Goal: Browse casually: Explore the website without a specific task or goal

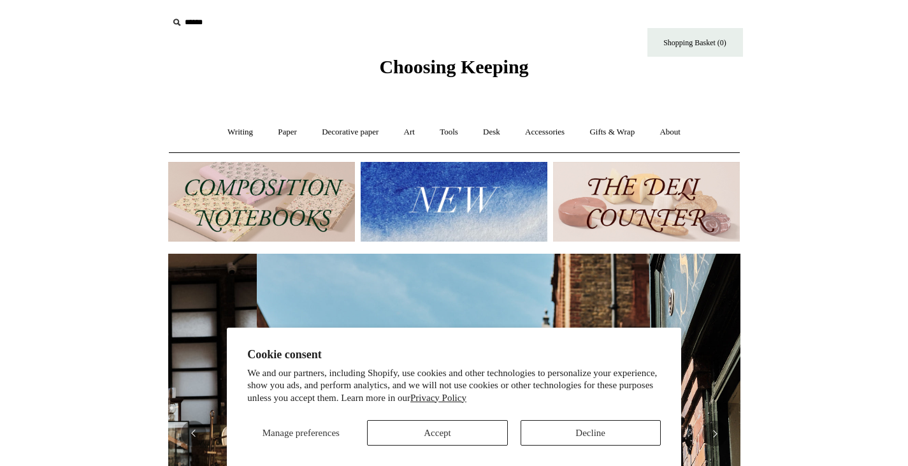
scroll to position [0, 572]
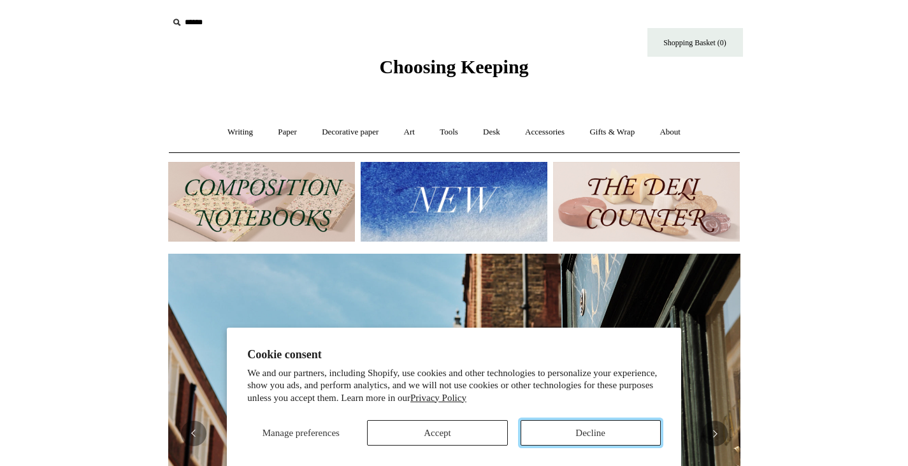
click at [588, 436] on button "Decline" at bounding box center [591, 432] width 140 height 25
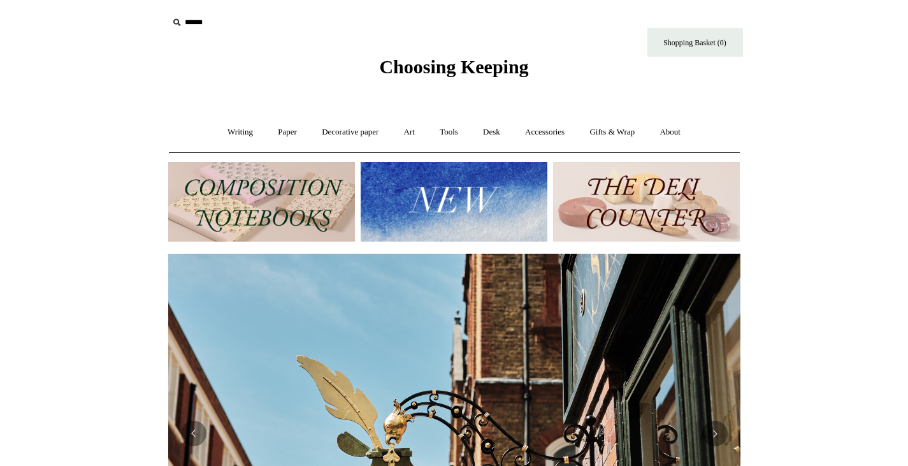
scroll to position [64, 0]
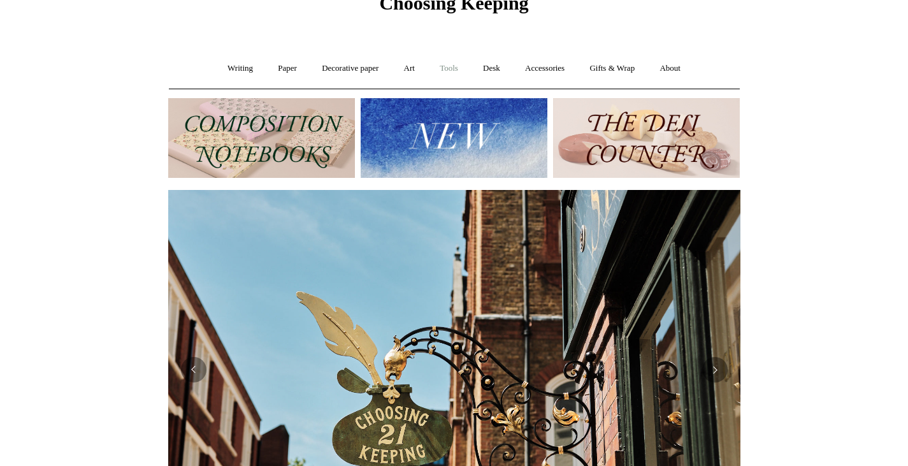
click at [460, 70] on link "Tools +" at bounding box center [448, 69] width 41 height 34
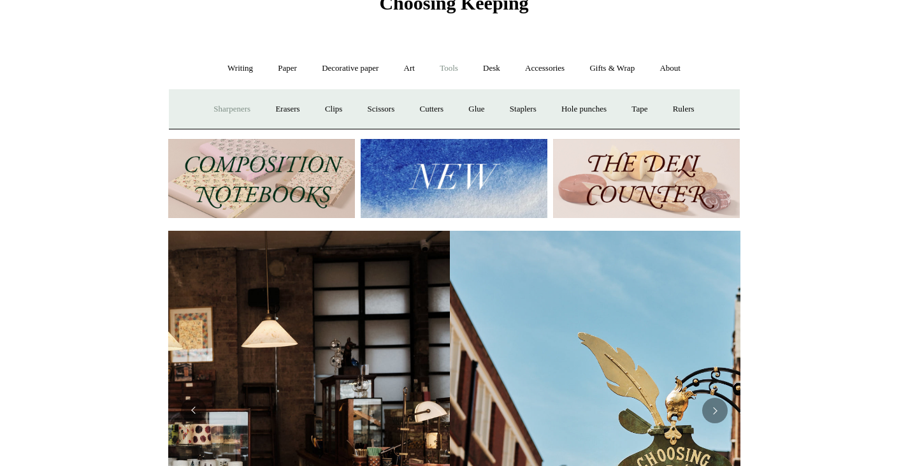
scroll to position [0, 3]
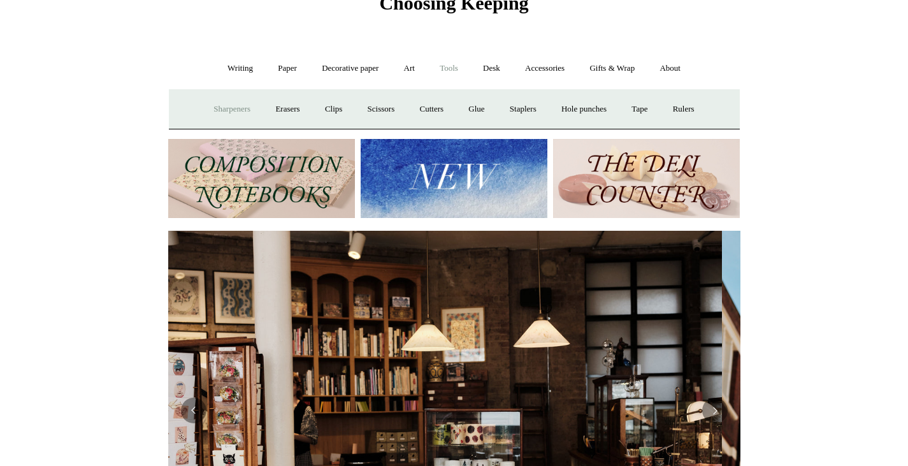
click at [239, 112] on link "Sharpeners" at bounding box center [232, 109] width 60 height 34
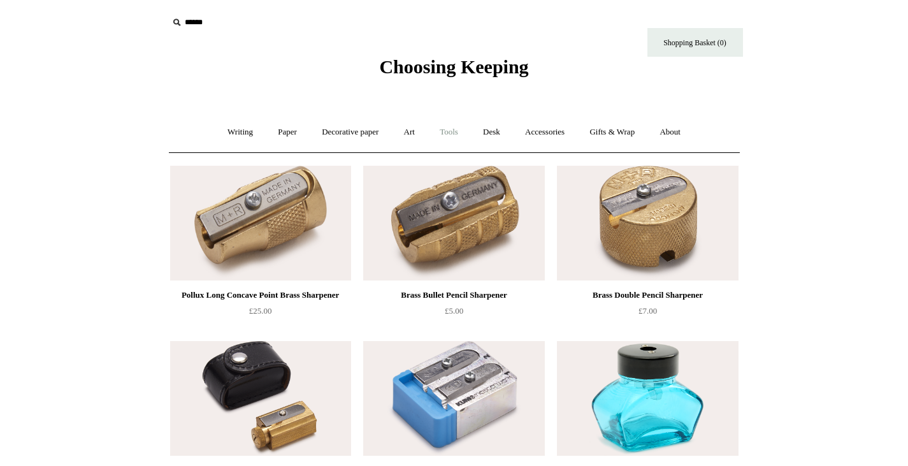
click at [459, 129] on link "Tools +" at bounding box center [448, 132] width 41 height 34
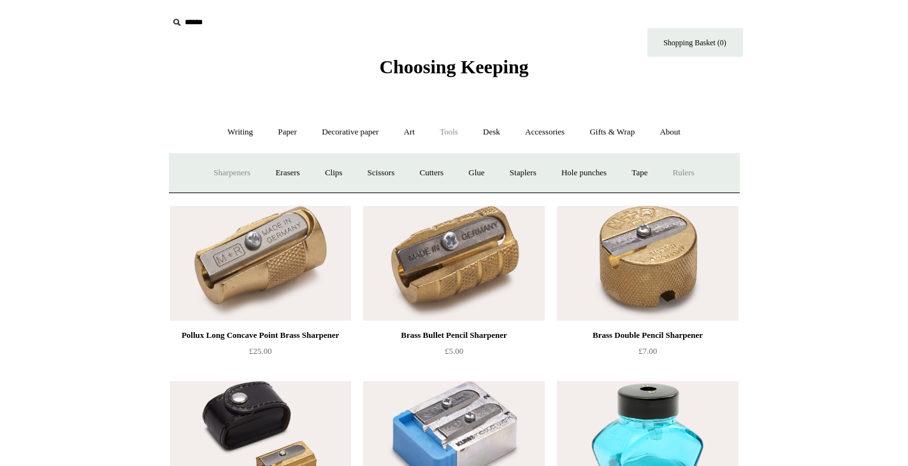
click at [697, 173] on link "Rulers" at bounding box center [684, 173] width 45 height 34
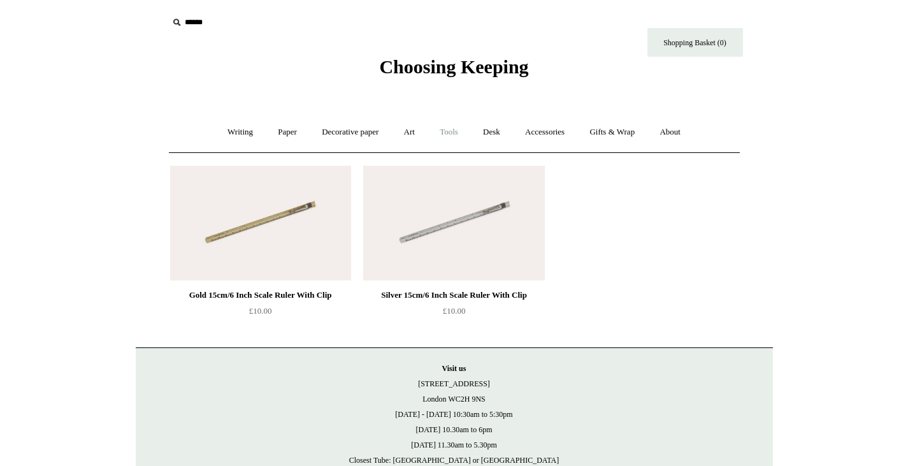
click at [456, 136] on link "Tools +" at bounding box center [448, 132] width 41 height 34
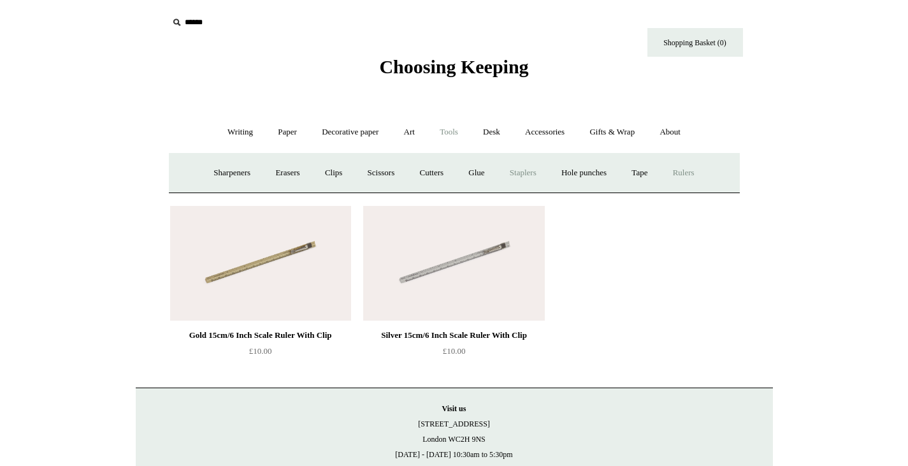
click at [526, 176] on link "Staplers +" at bounding box center [523, 173] width 50 height 34
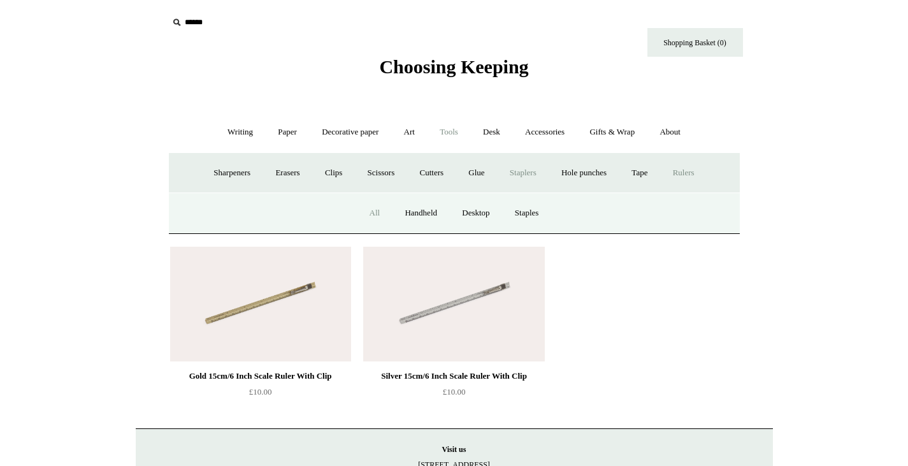
click at [375, 216] on link "All" at bounding box center [375, 213] width 34 height 34
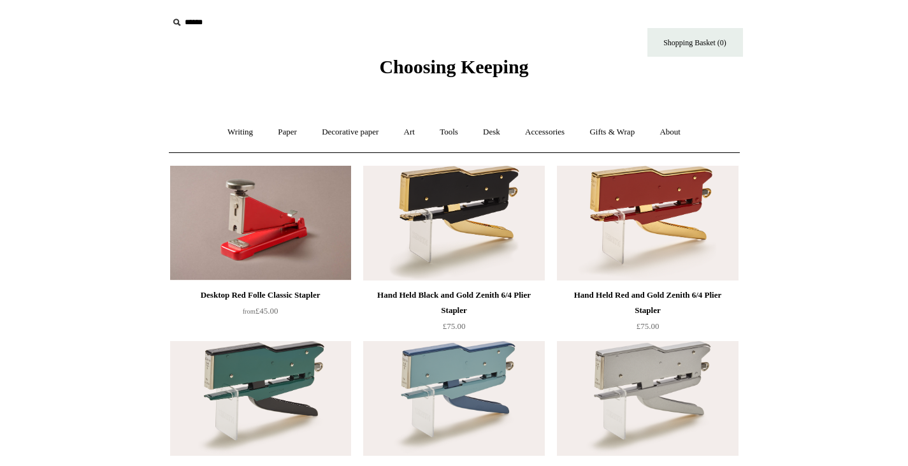
click at [236, 232] on img at bounding box center [260, 223] width 181 height 115
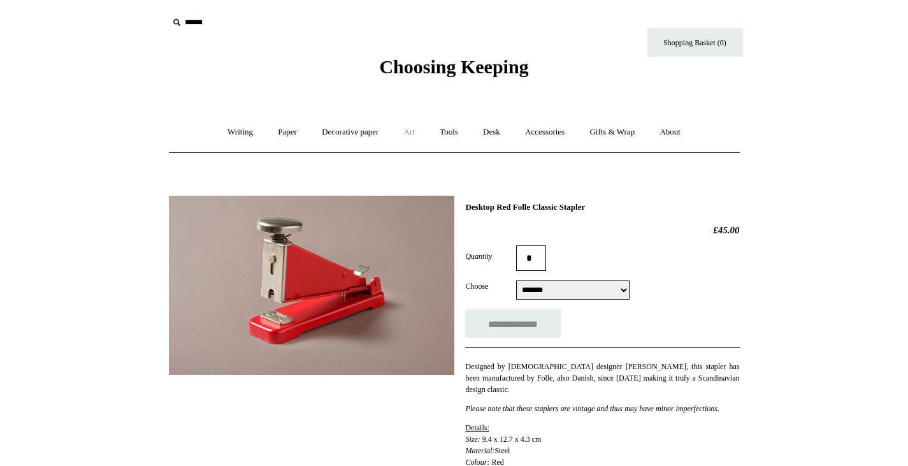
click at [407, 127] on link "Art +" at bounding box center [410, 132] width 34 height 34
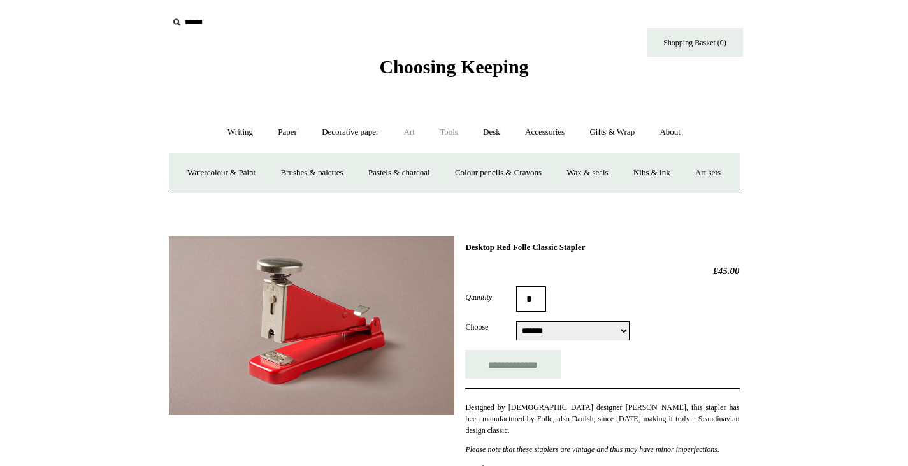
click at [460, 131] on link "Tools +" at bounding box center [448, 132] width 41 height 34
click at [378, 171] on link "Scissors" at bounding box center [381, 173] width 50 height 34
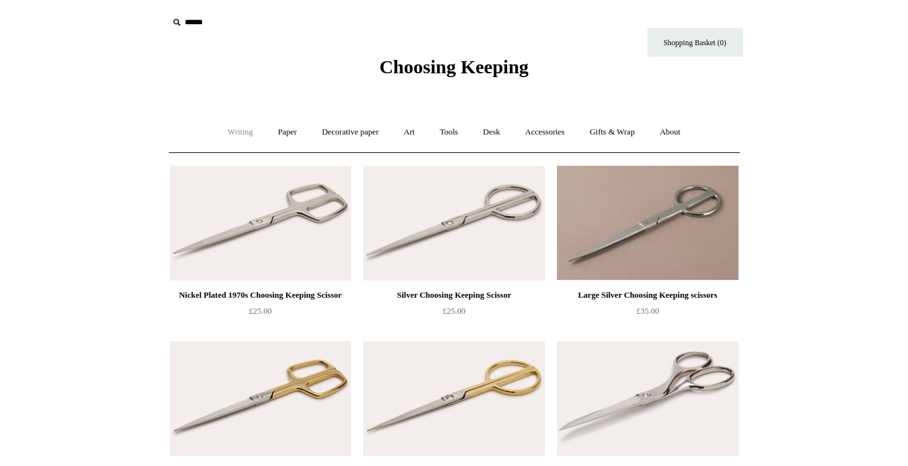
click at [235, 135] on link "Writing +" at bounding box center [240, 132] width 48 height 34
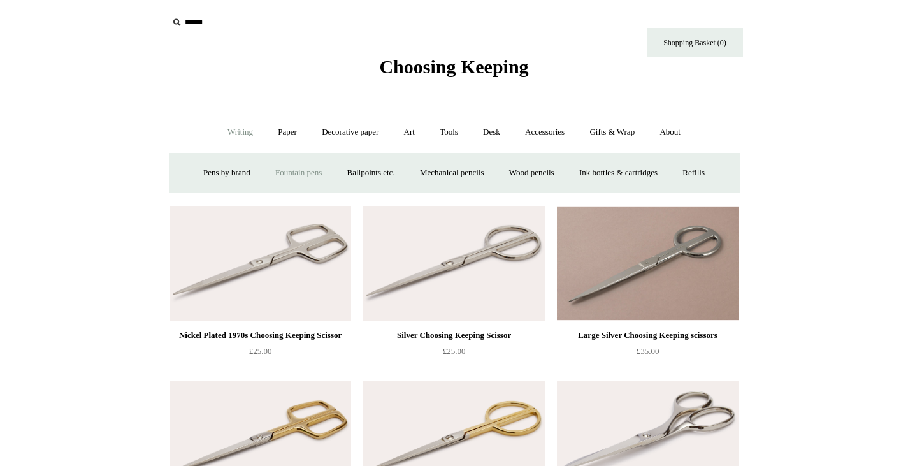
click at [272, 171] on link "Fountain pens +" at bounding box center [298, 173] width 69 height 34
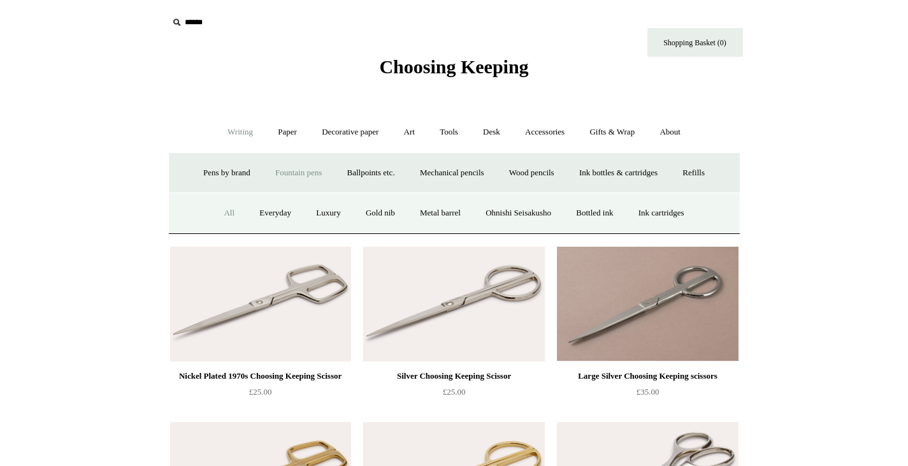
click at [214, 212] on link "All" at bounding box center [229, 213] width 34 height 34
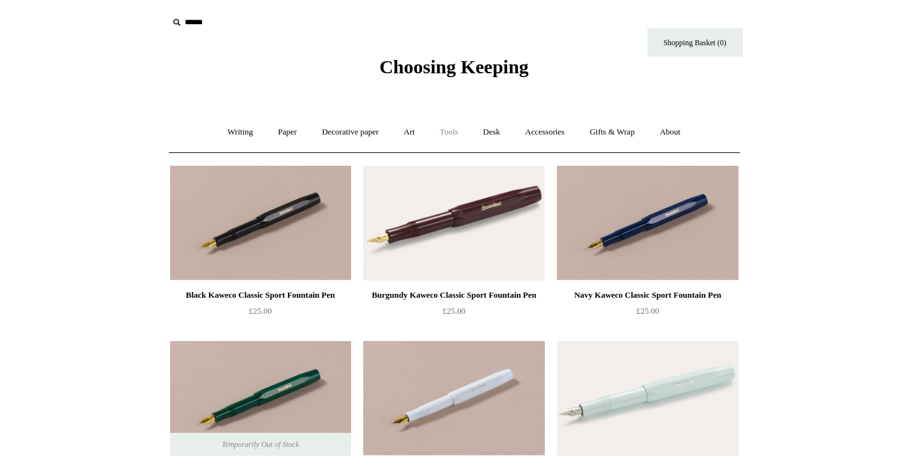
click at [449, 134] on link "Tools +" at bounding box center [448, 132] width 41 height 34
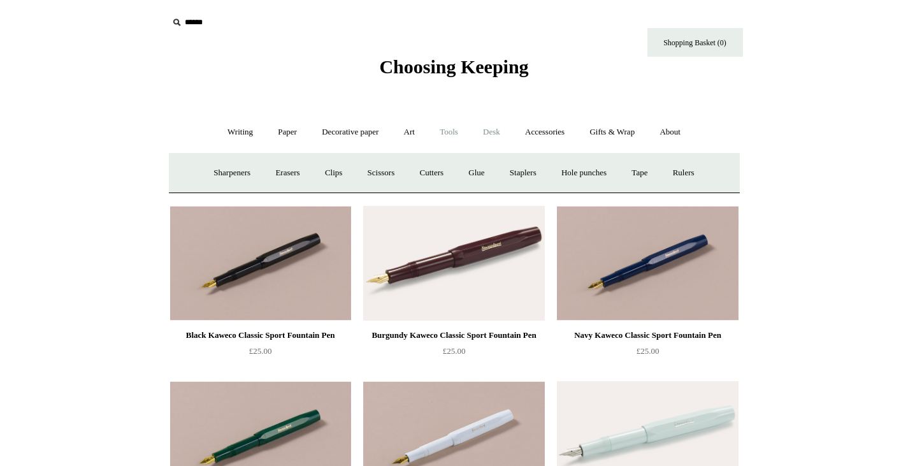
click at [505, 133] on link "Desk +" at bounding box center [492, 132] width 40 height 34
click at [581, 173] on link "Scanlon Apparati" at bounding box center [591, 173] width 80 height 34
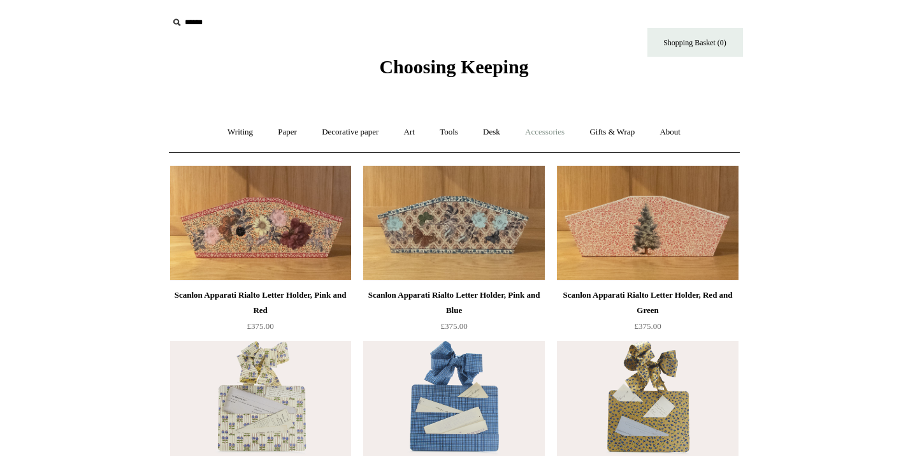
click at [546, 132] on link "Accessories +" at bounding box center [545, 132] width 62 height 34
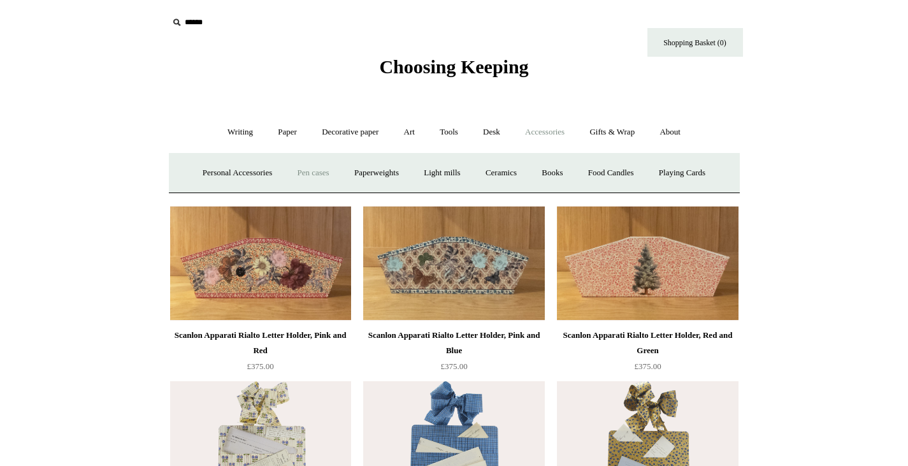
click at [308, 171] on link "Pen cases" at bounding box center [313, 173] width 55 height 34
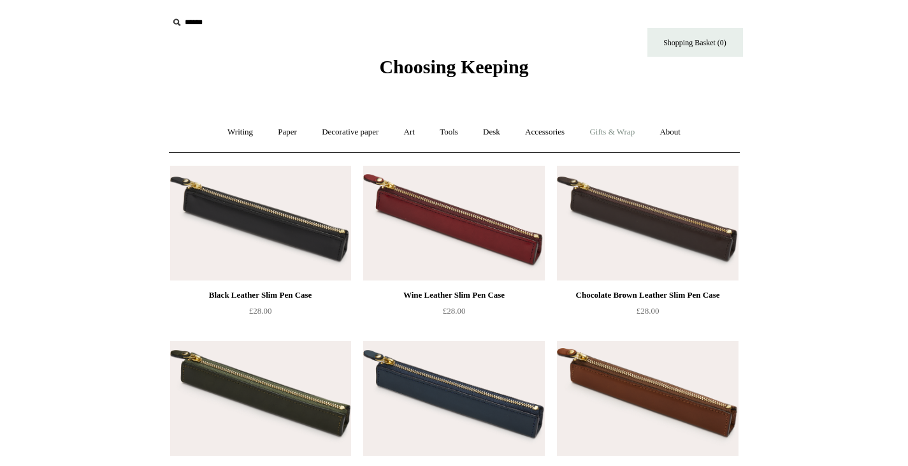
click at [616, 125] on link "Gifts & Wrap +" at bounding box center [612, 132] width 68 height 34
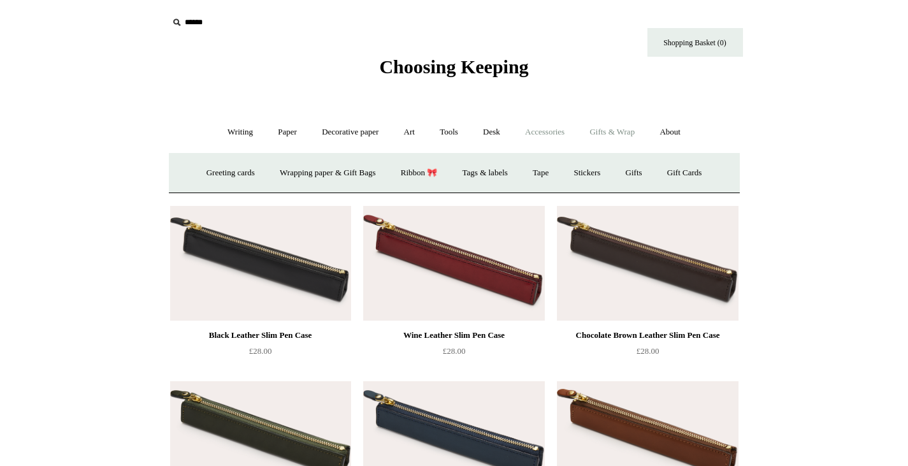
click at [549, 131] on link "Accessories +" at bounding box center [545, 132] width 62 height 34
click at [442, 178] on link "Light mills" at bounding box center [441, 173] width 59 height 34
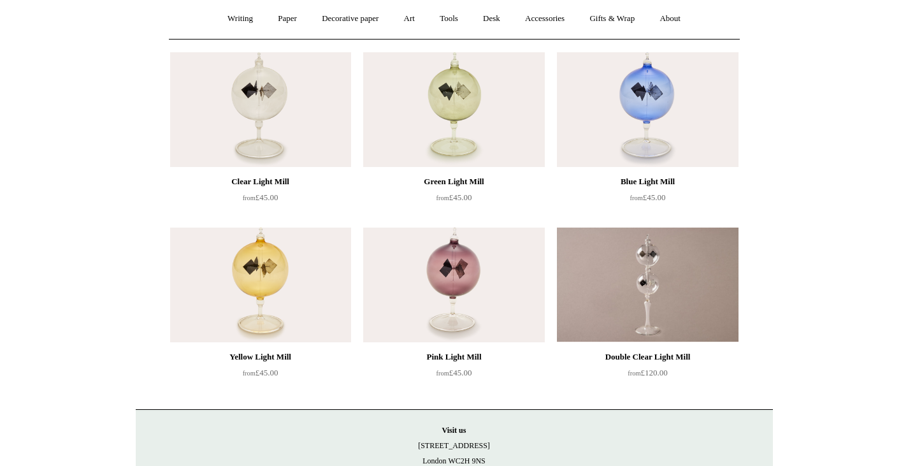
scroll to position [127, 0]
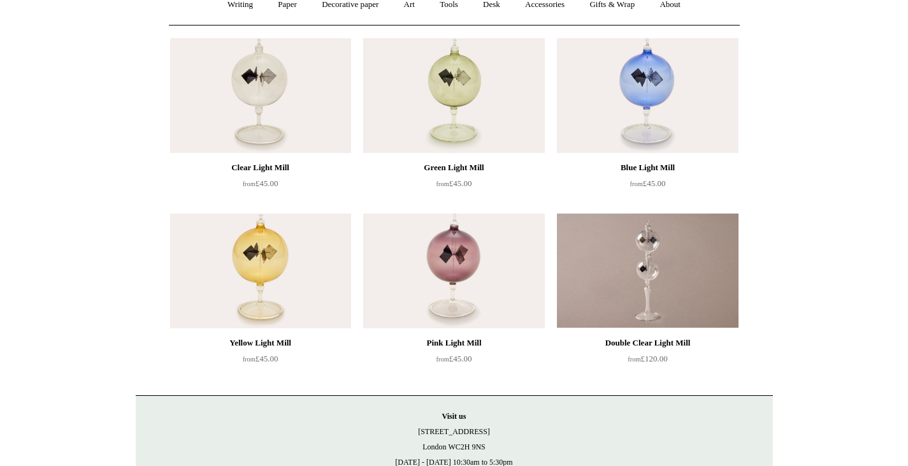
click at [258, 80] on img at bounding box center [260, 95] width 181 height 115
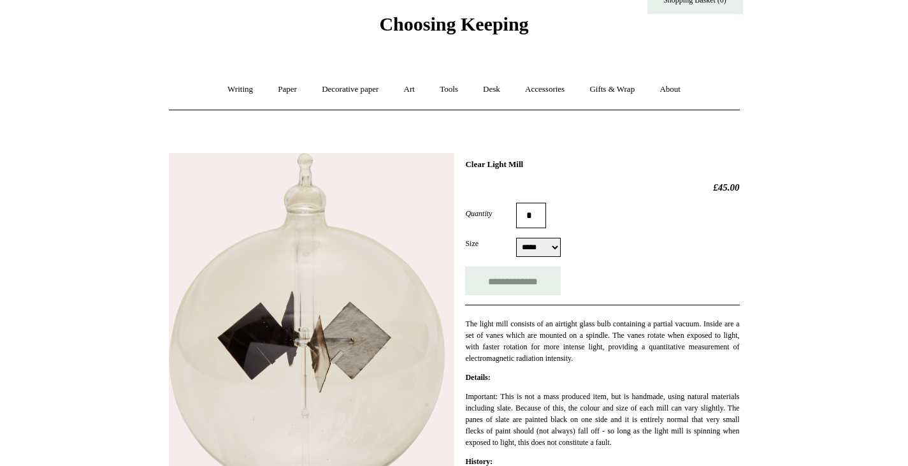
scroll to position [64, 0]
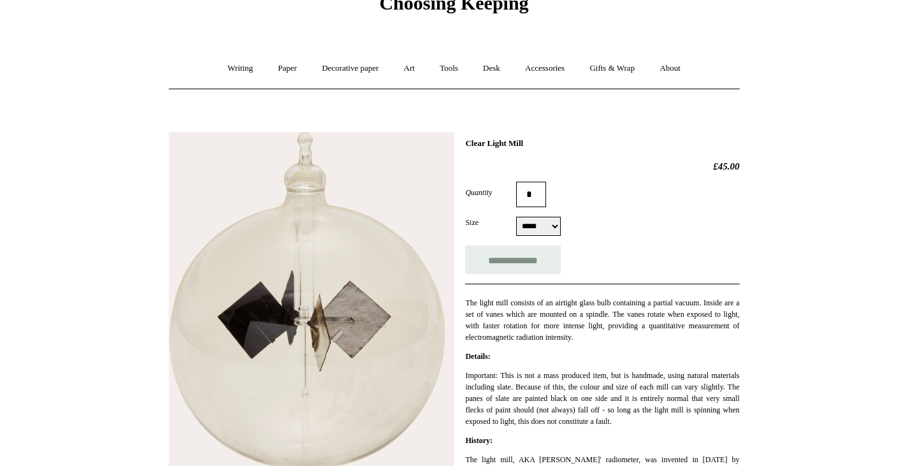
click at [555, 230] on select "***** *****" at bounding box center [538, 226] width 45 height 19
click at [597, 241] on form "**********" at bounding box center [602, 228] width 274 height 92
click at [511, 261] on input "**********" at bounding box center [513, 259] width 96 height 29
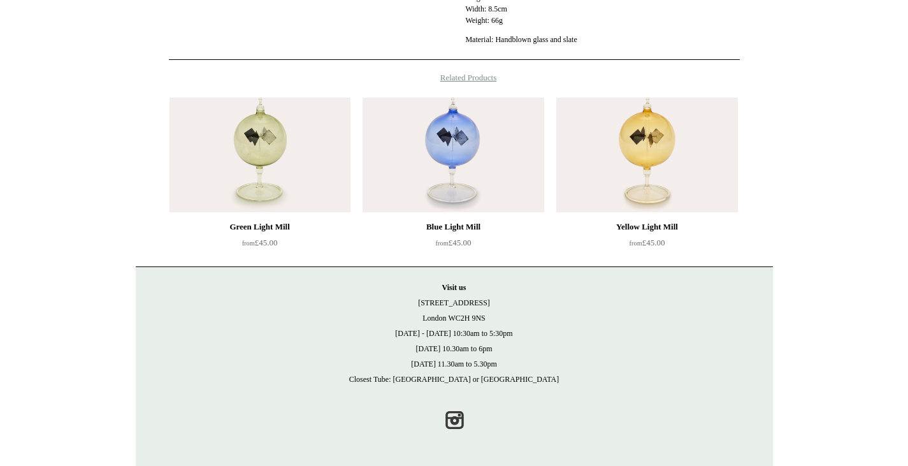
scroll to position [932, 0]
type input "**********"
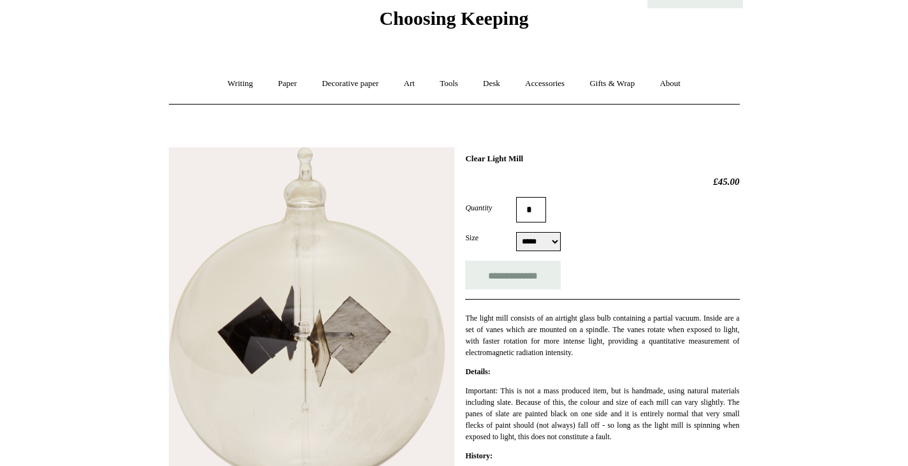
scroll to position [64, 0]
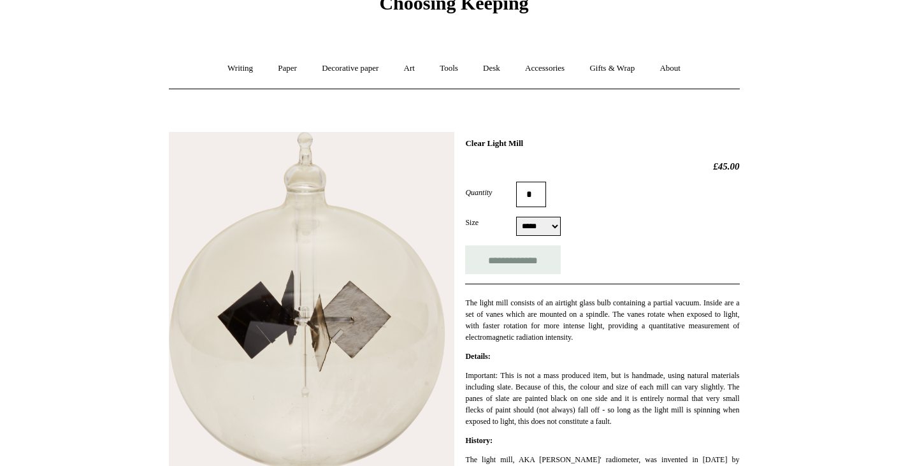
drag, startPoint x: 544, startPoint y: 221, endPoint x: 544, endPoint y: 235, distance: 14.7
click at [544, 221] on select "***** *****" at bounding box center [538, 226] width 45 height 19
select select "*****"
click at [516, 218] on select "***** *****" at bounding box center [538, 226] width 45 height 19
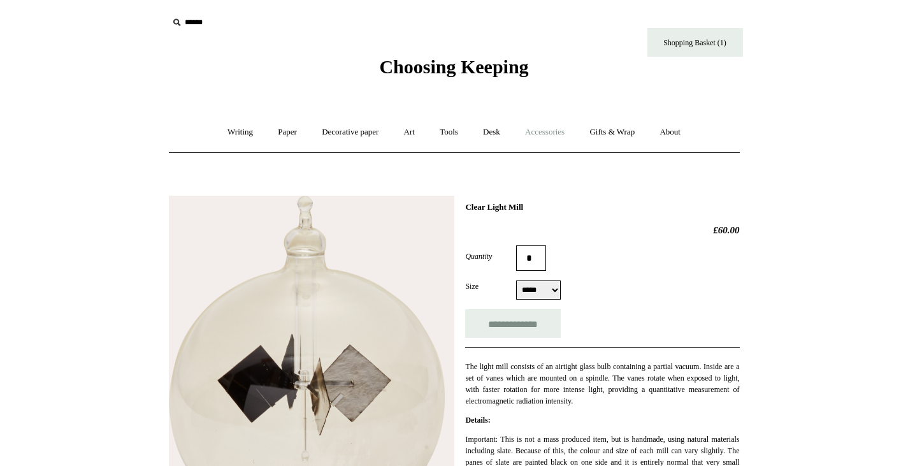
click at [553, 135] on link "Accessories +" at bounding box center [545, 132] width 62 height 34
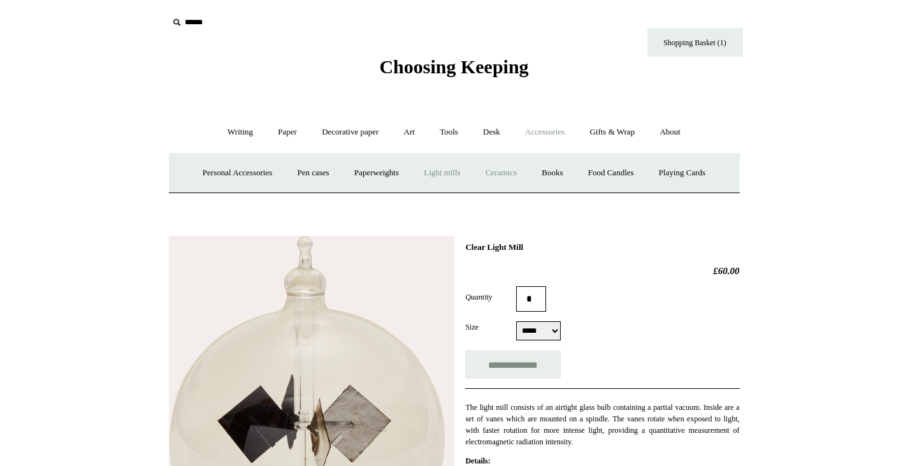
click at [519, 173] on link "Ceramics +" at bounding box center [501, 173] width 54 height 34
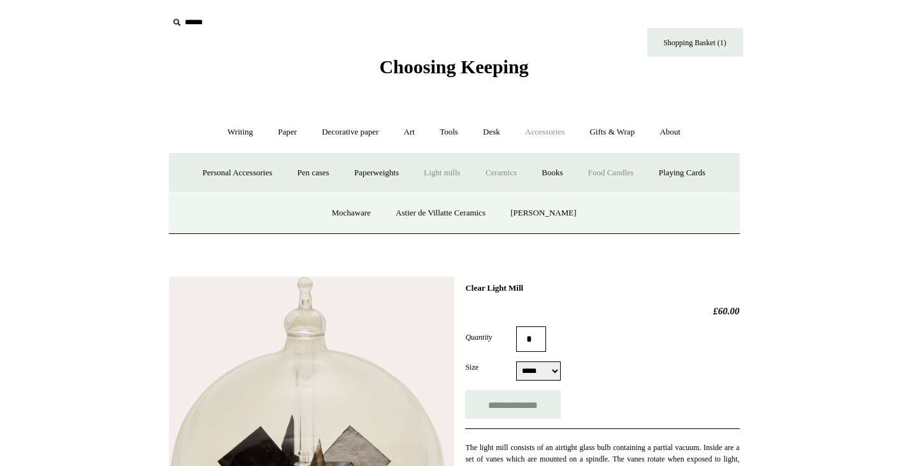
click at [626, 175] on link "Food Candles" at bounding box center [611, 173] width 69 height 34
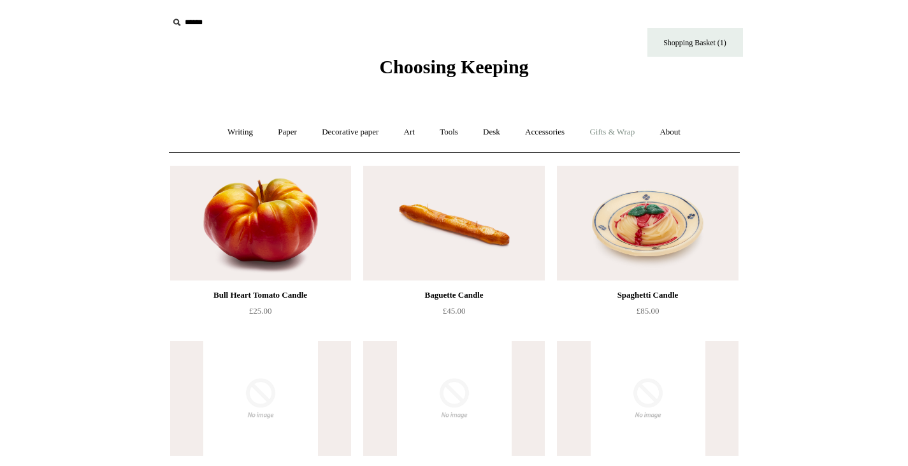
click at [602, 119] on link "Gifts & Wrap +" at bounding box center [612, 132] width 68 height 34
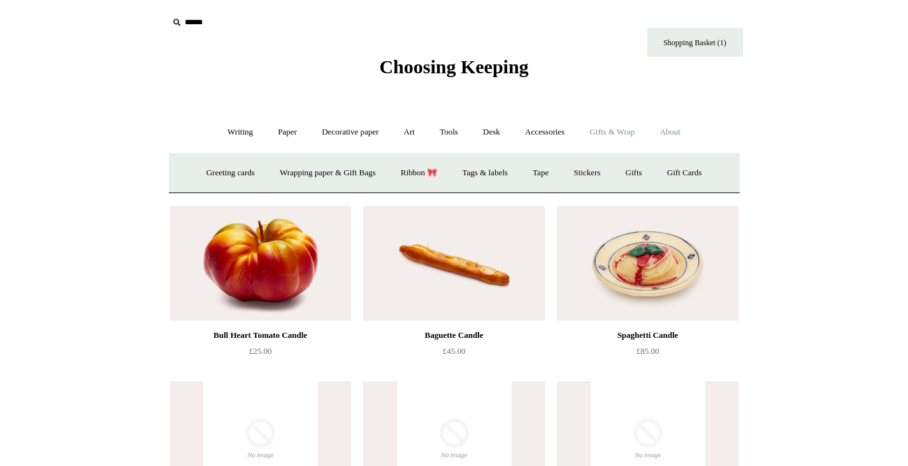
click at [679, 136] on link "About +" at bounding box center [670, 132] width 44 height 34
click at [248, 134] on link "Writing +" at bounding box center [240, 132] width 48 height 34
click at [275, 127] on link "Paper +" at bounding box center [287, 132] width 42 height 34
click at [263, 171] on link "Notebooks +" at bounding box center [276, 173] width 59 height 34
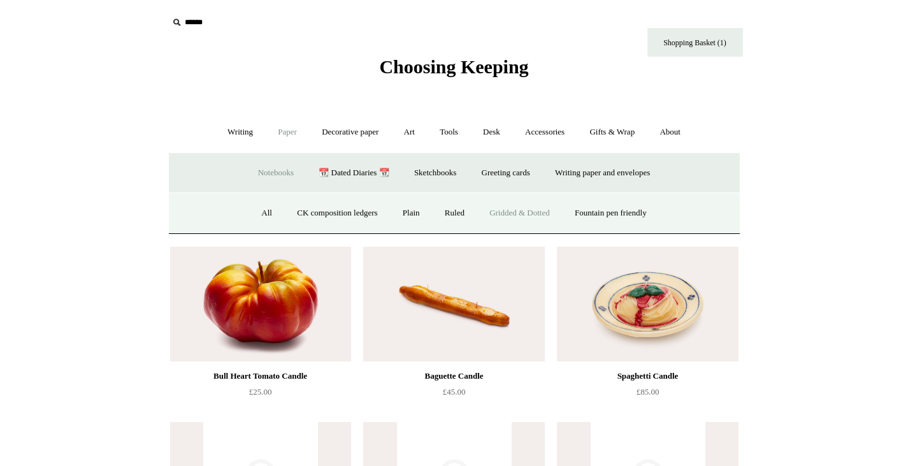
click at [543, 209] on link "Gridded & Dotted" at bounding box center [520, 213] width 84 height 34
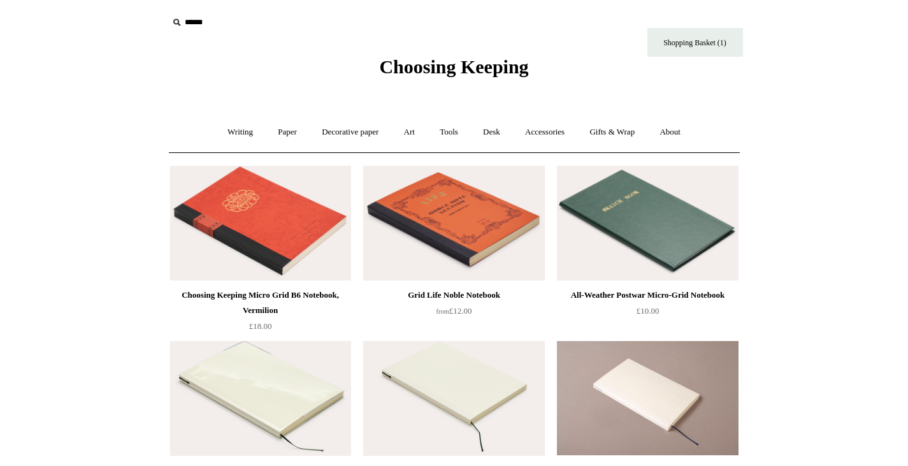
click at [472, 224] on img at bounding box center [453, 223] width 181 height 115
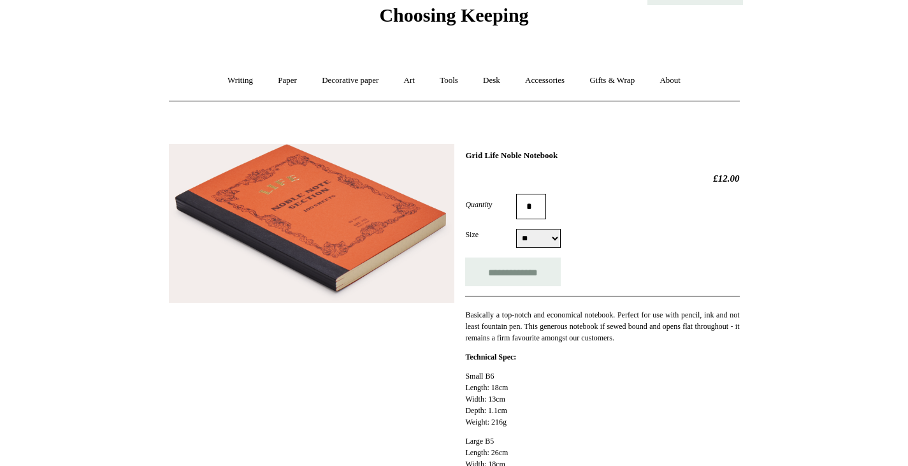
scroll to position [64, 0]
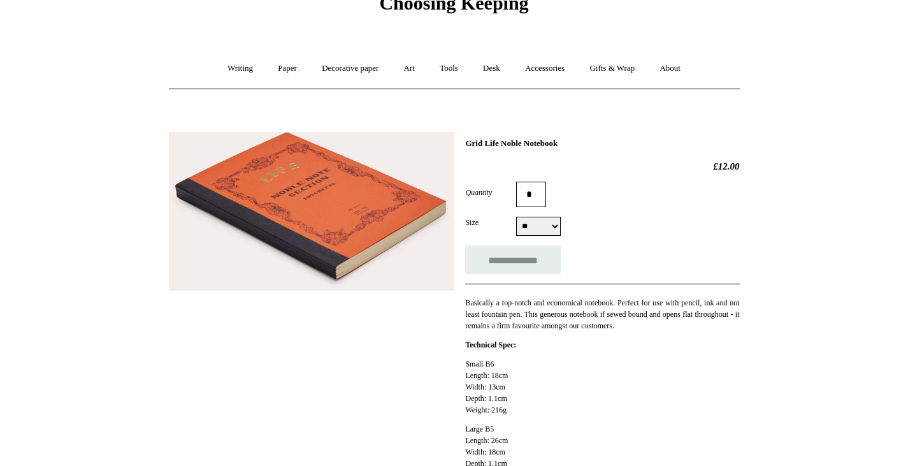
click at [548, 226] on select "** **" at bounding box center [538, 226] width 45 height 19
drag, startPoint x: 548, startPoint y: 226, endPoint x: 560, endPoint y: 227, distance: 12.1
click at [548, 226] on select "** **" at bounding box center [538, 226] width 45 height 19
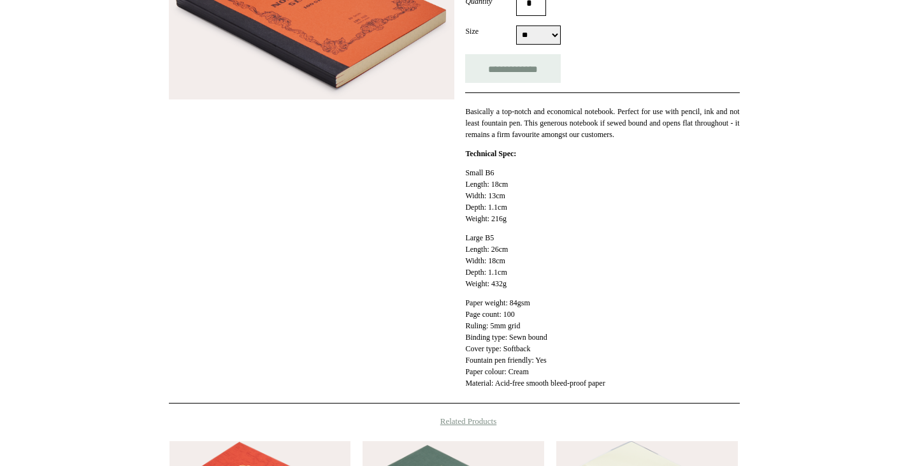
scroll to position [0, 0]
